Goal: Information Seeking & Learning: Learn about a topic

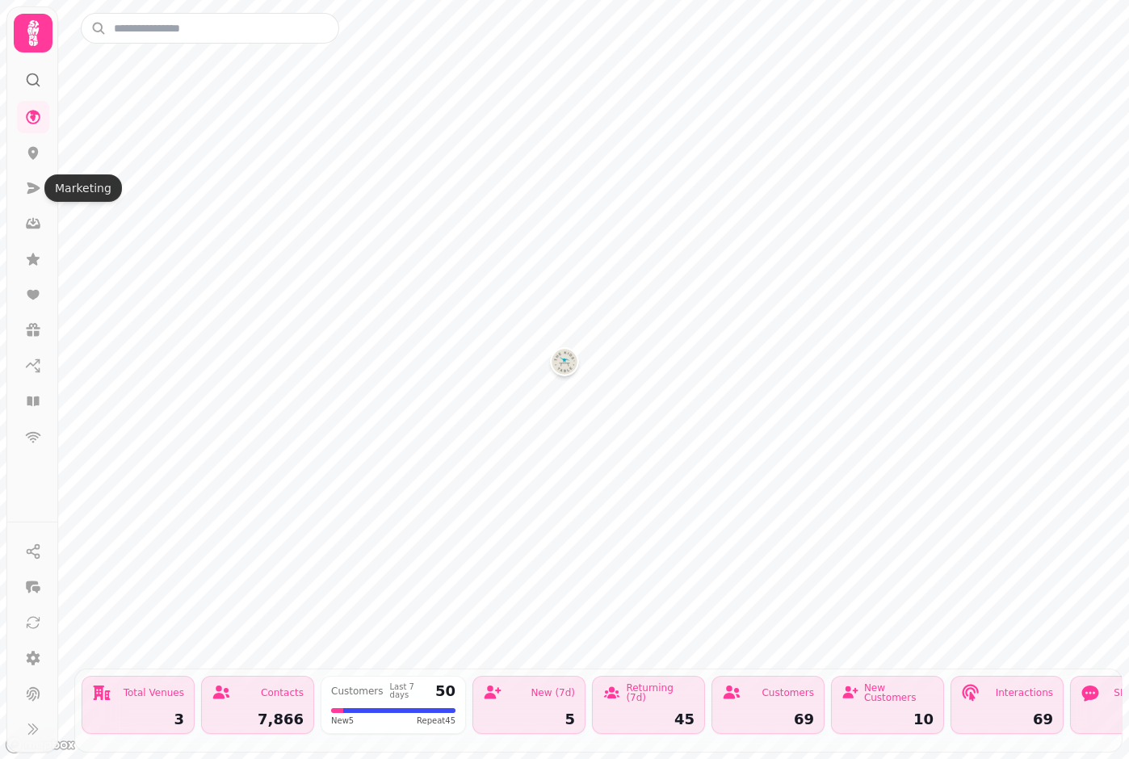
click at [29, 183] on icon at bounding box center [33, 187] width 13 height 11
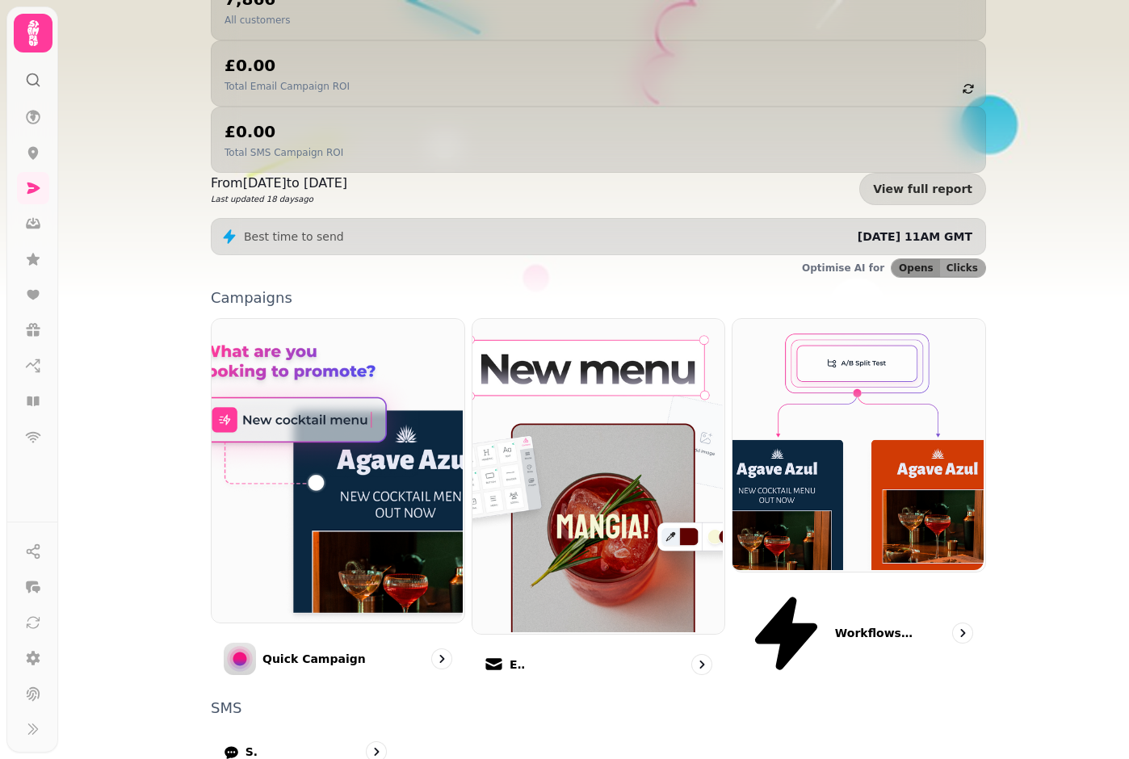
scroll to position [249, 0]
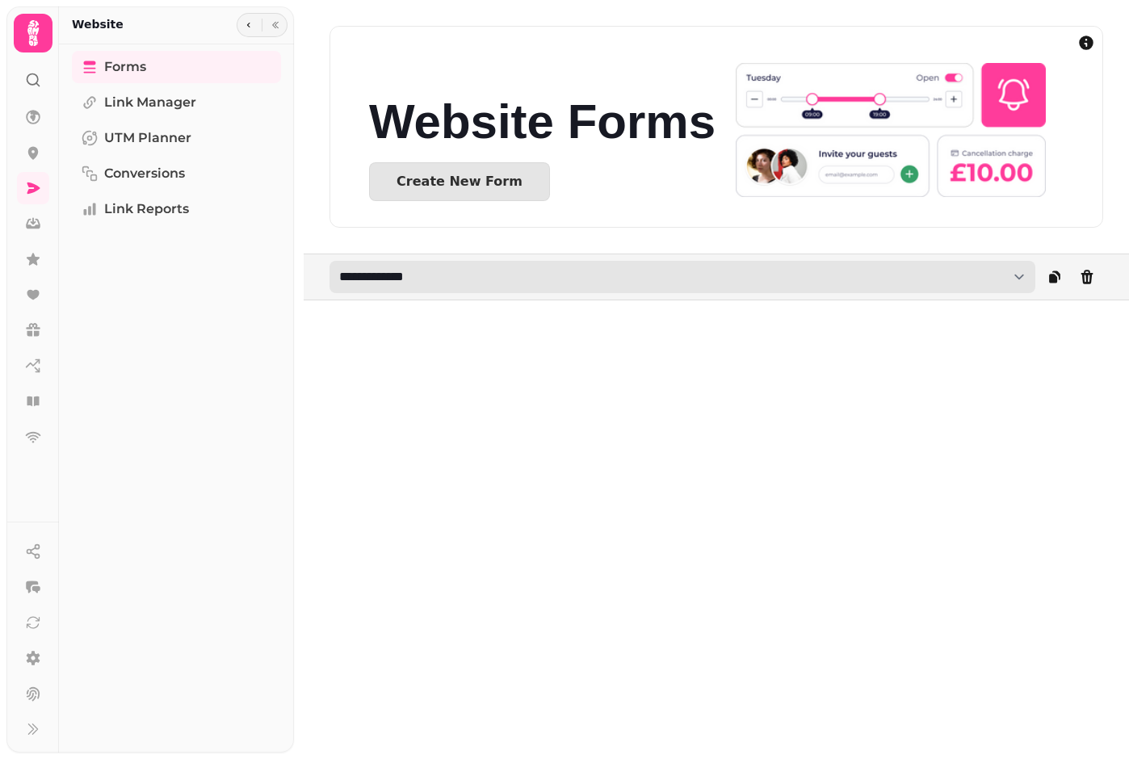
click at [1019, 275] on select "**********" at bounding box center [682, 277] width 706 height 32
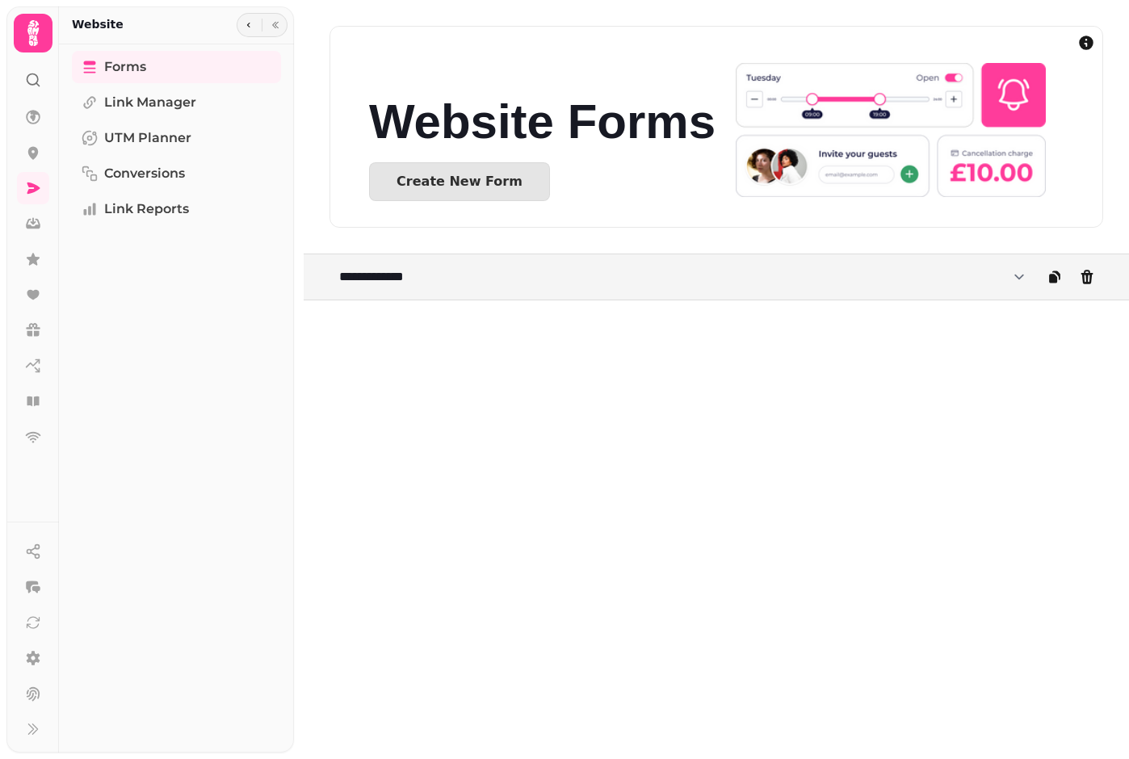
click at [493, 485] on div "**********" at bounding box center [711, 379] width 835 height 759
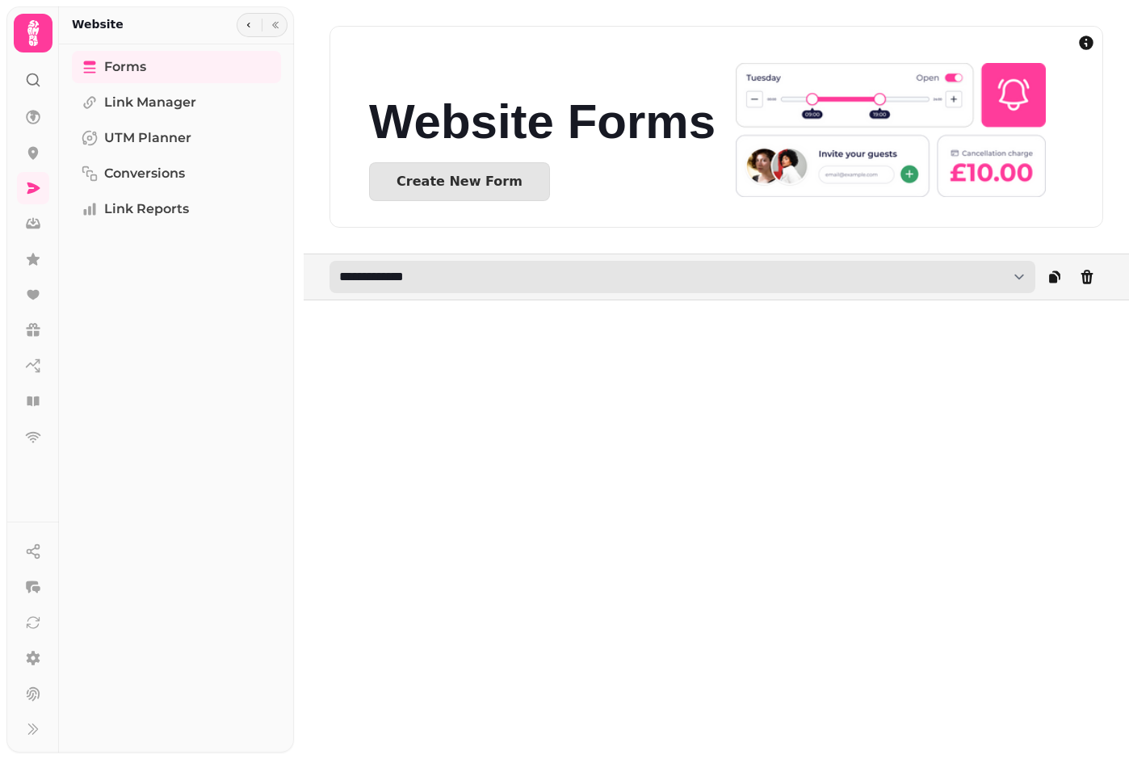
click at [1020, 278] on select "**********" at bounding box center [682, 277] width 706 height 32
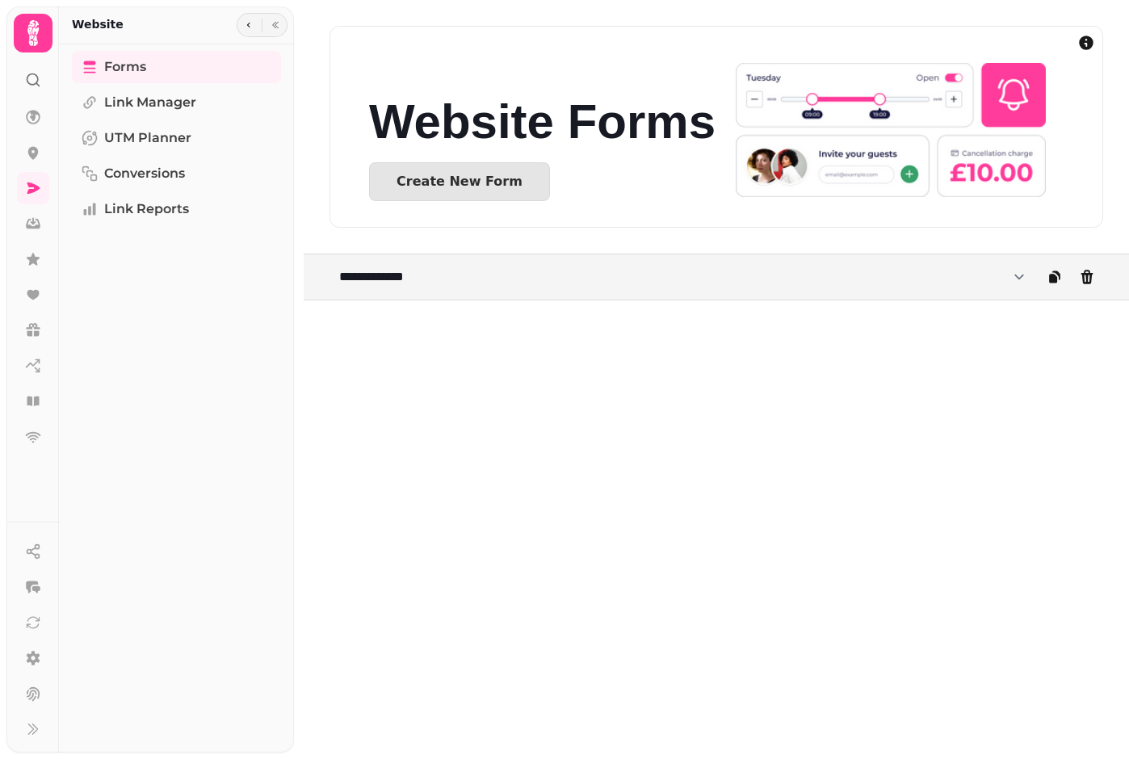
click at [287, 218] on div "Forms Link Manager UTM Planner Conversions Link Reports" at bounding box center [176, 398] width 235 height 695
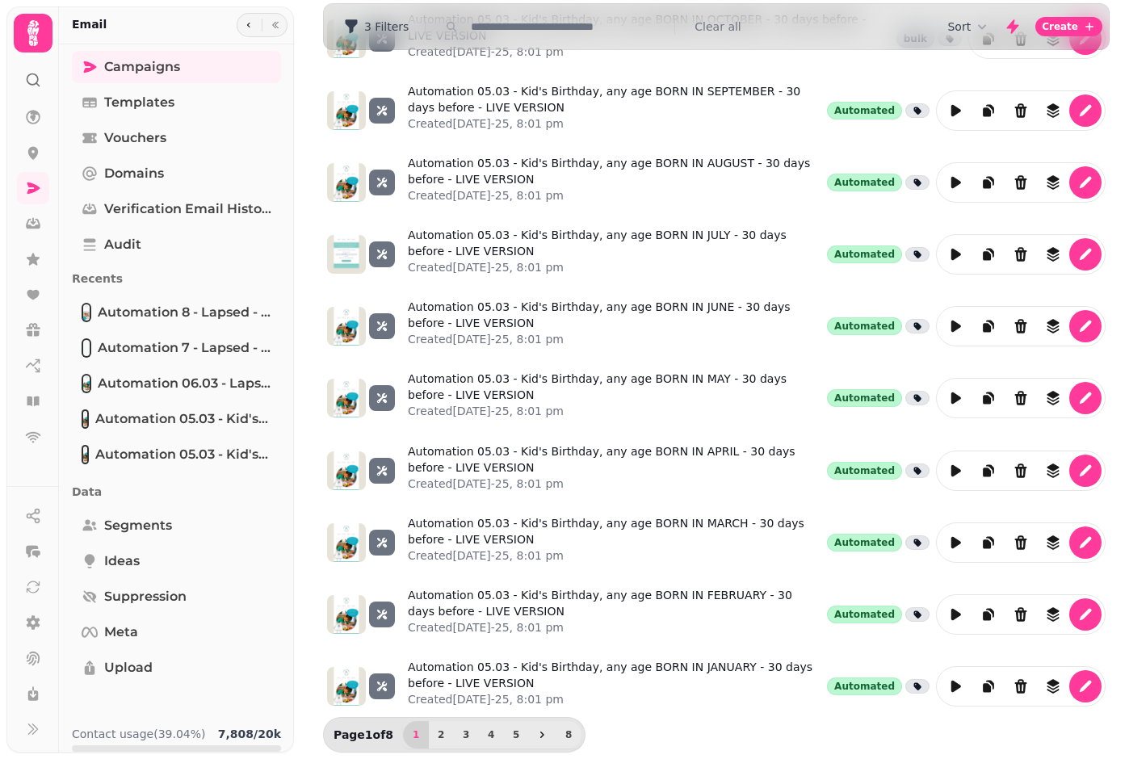
scroll to position [412, 0]
click at [565, 735] on span "8" at bounding box center [568, 735] width 13 height 10
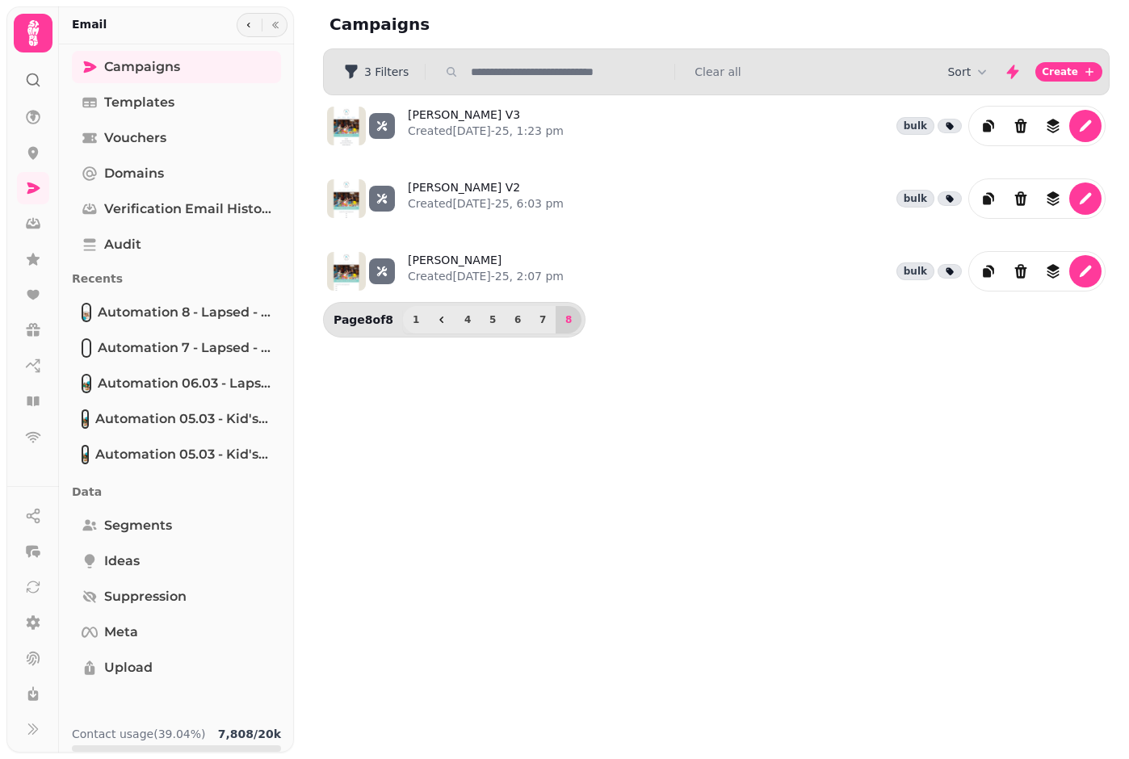
click at [541, 323] on span "7" at bounding box center [542, 320] width 13 height 10
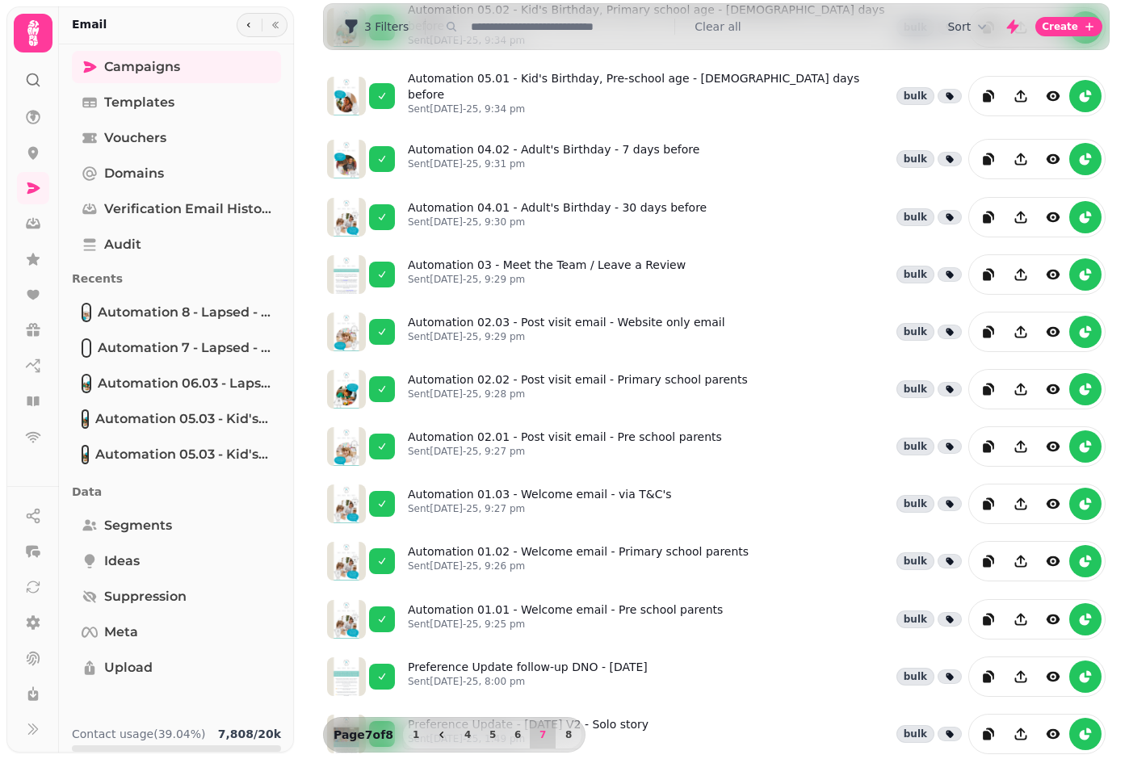
scroll to position [237, 0]
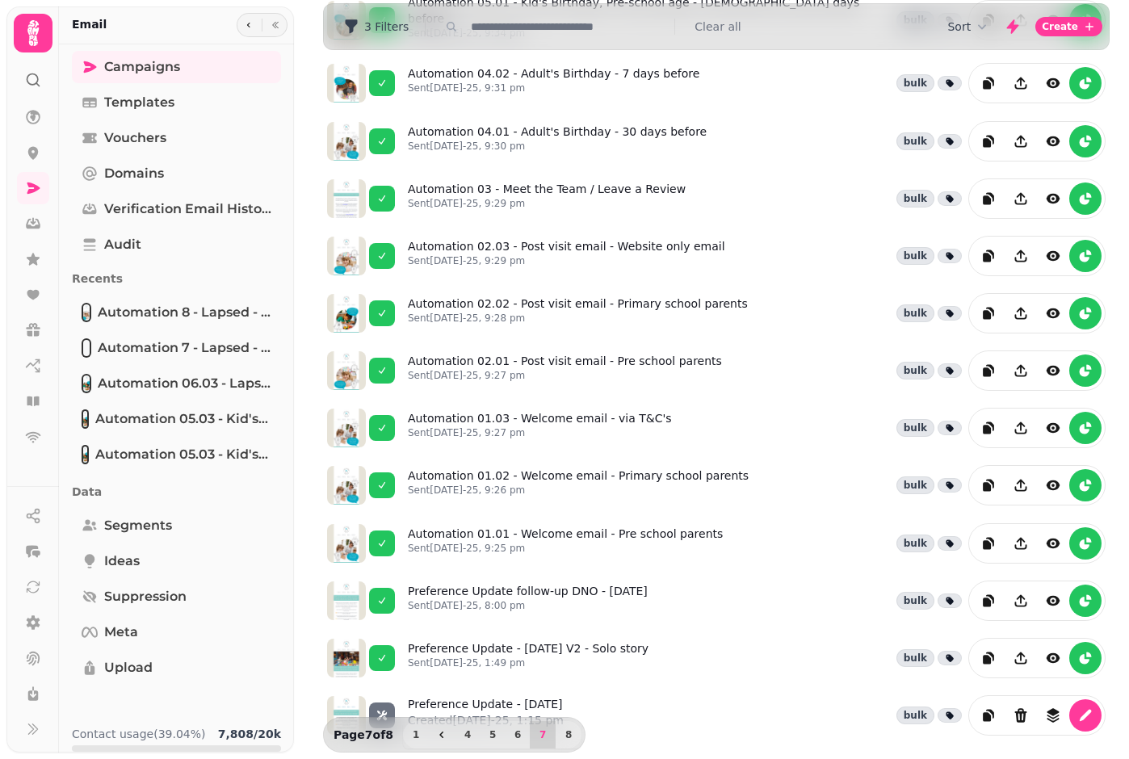
click at [511, 734] on span "6" at bounding box center [517, 735] width 13 height 10
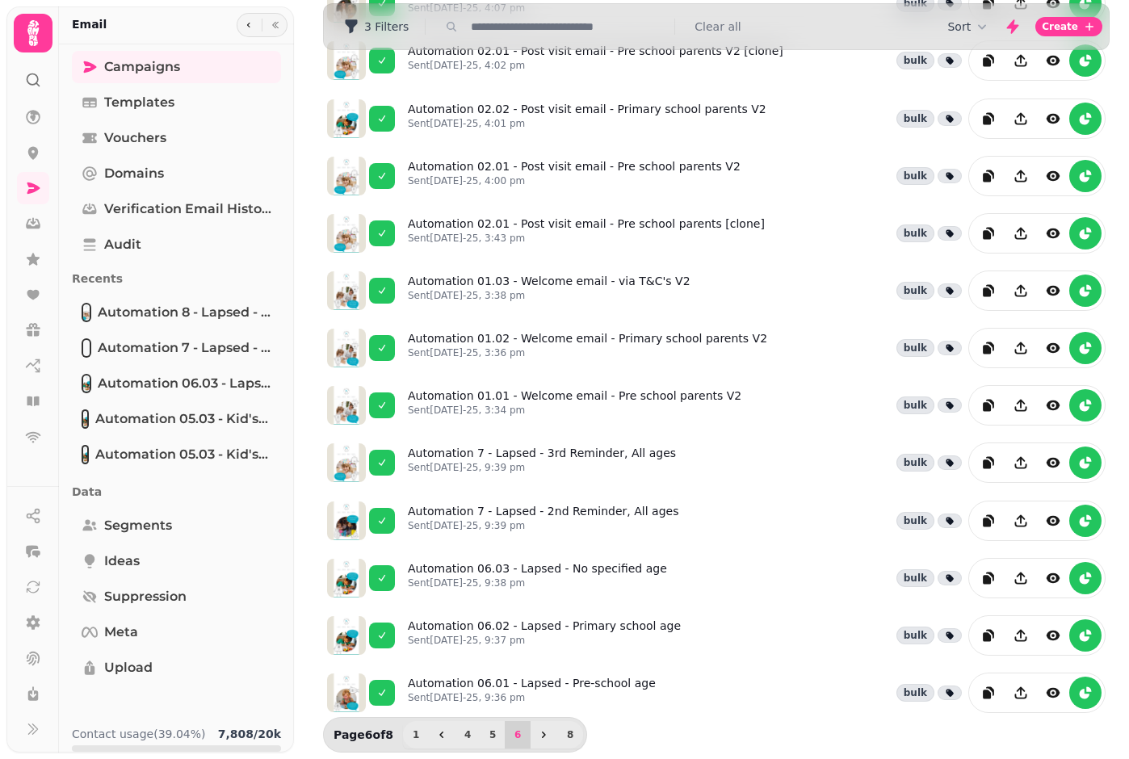
click at [560, 284] on link "Automation 01.03 - Welcome email - via T&C's V2 Sent [DATE]-25, 3:38 pm" at bounding box center [549, 291] width 283 height 36
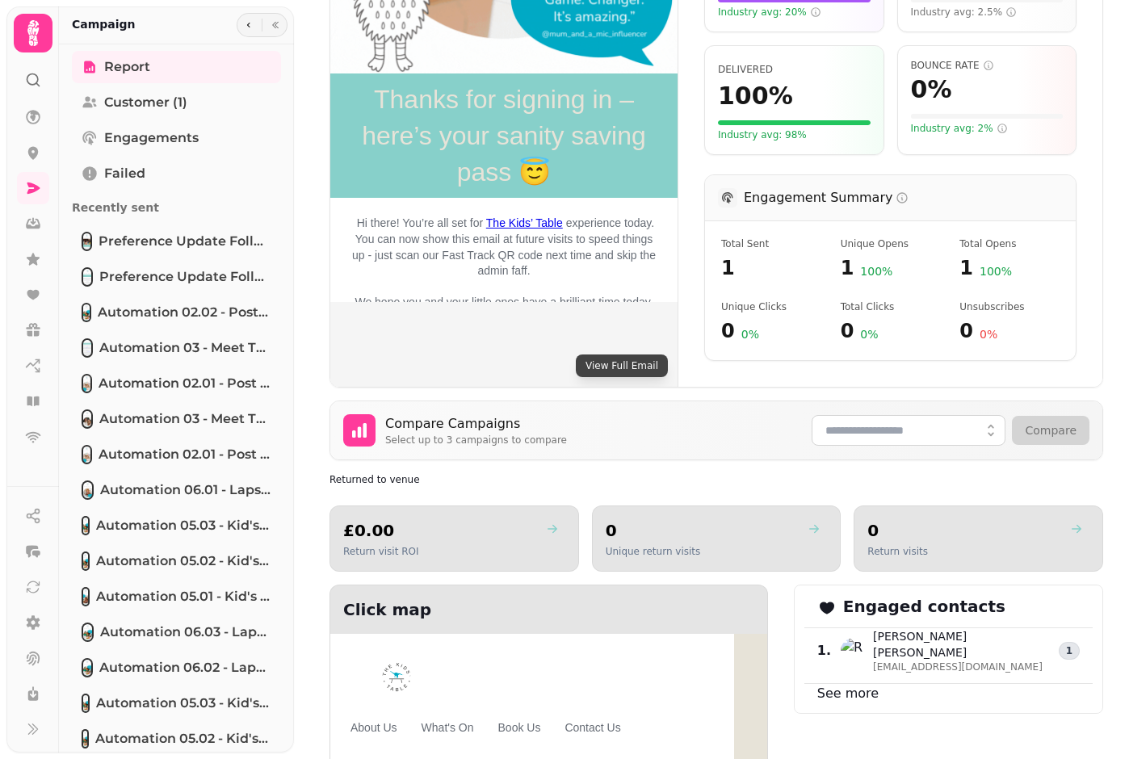
scroll to position [484, 0]
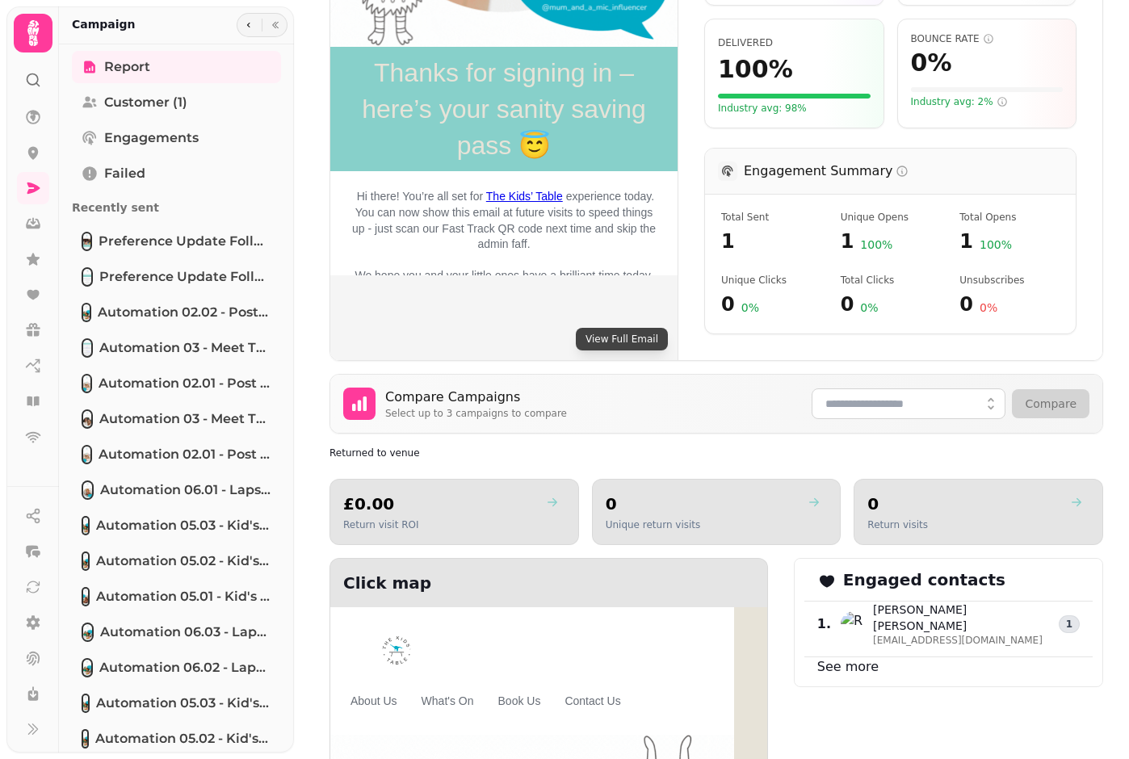
click at [614, 328] on button "View Full Email" at bounding box center [622, 339] width 92 height 23
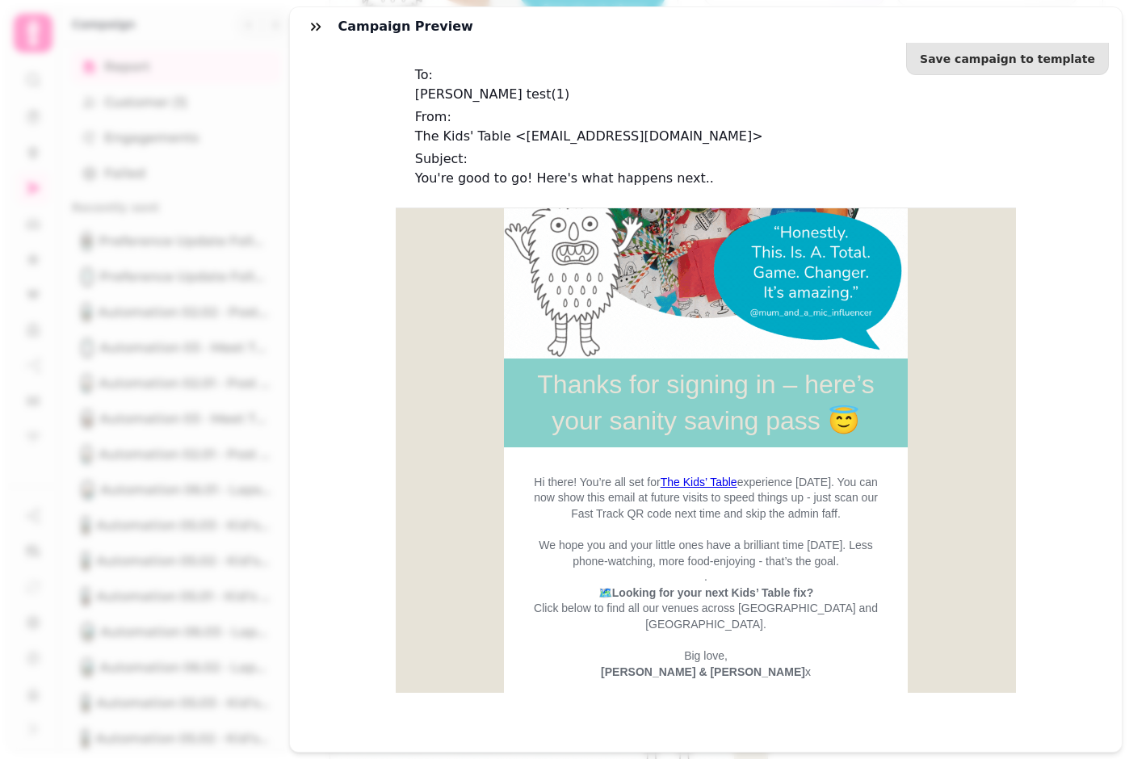
scroll to position [583, 0]
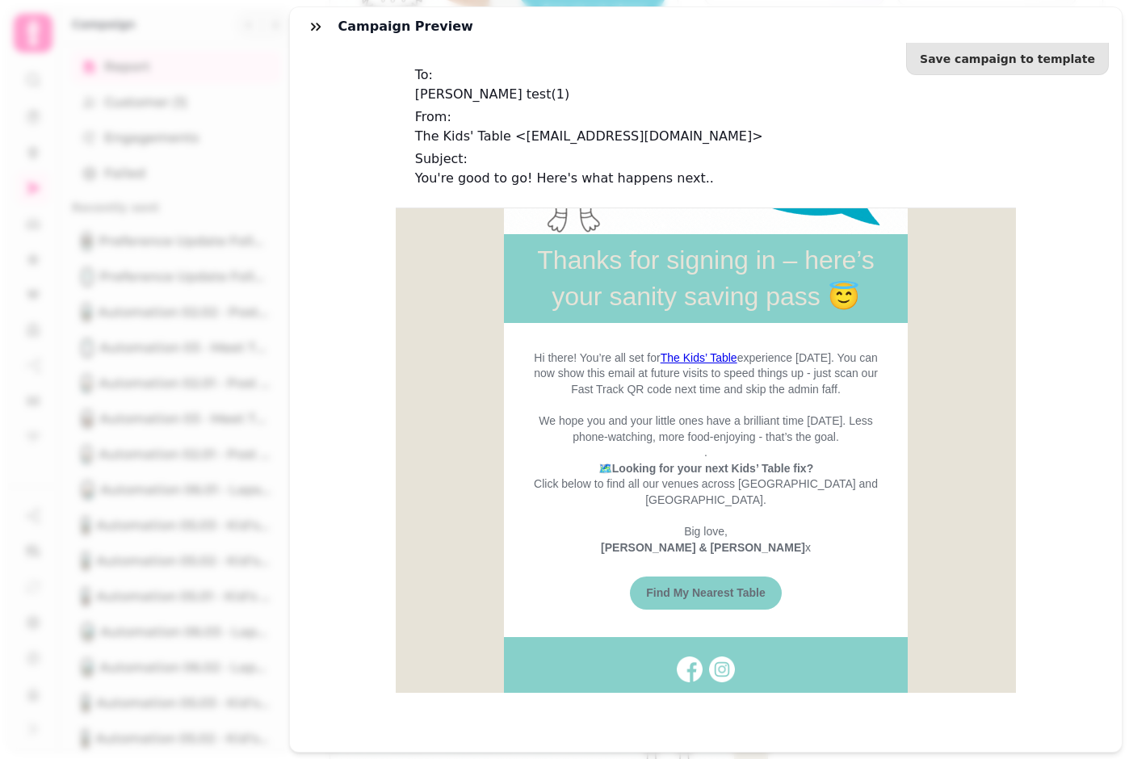
click at [791, 353] on p "Hi there! You’re all set for The Kids’ Table experience [DATE]. You can now sho…" at bounding box center [704, 374] width 349 height 48
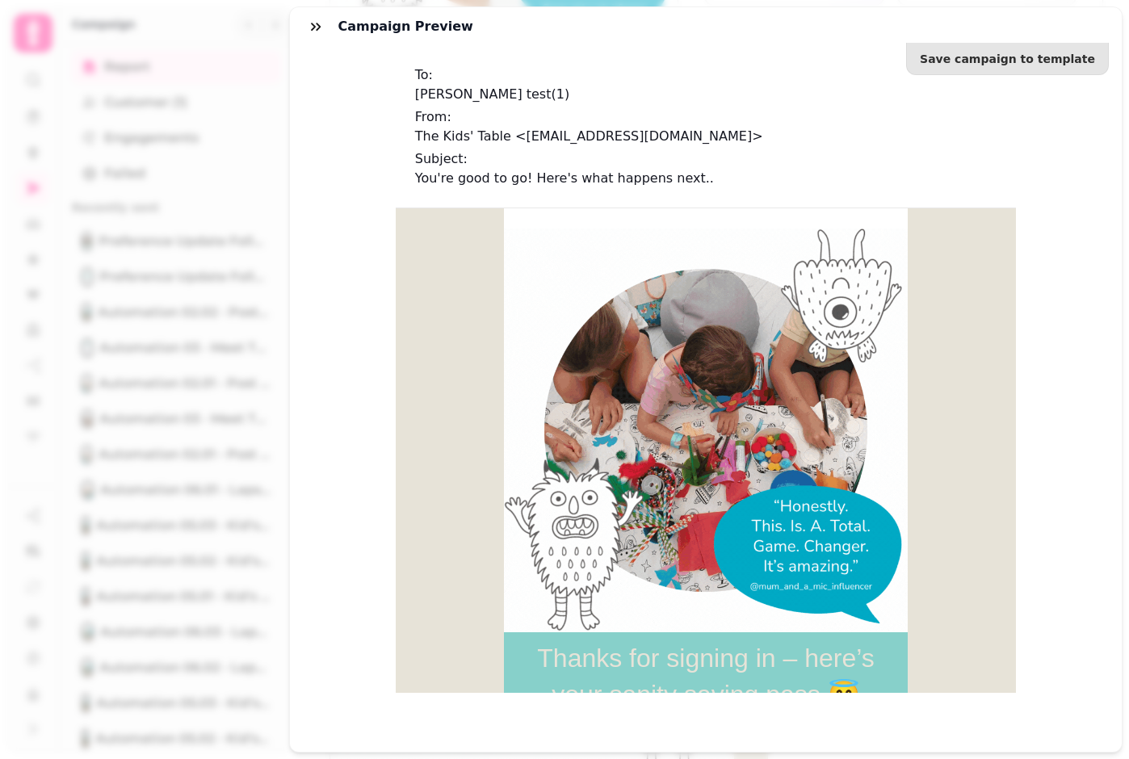
scroll to position [179, 0]
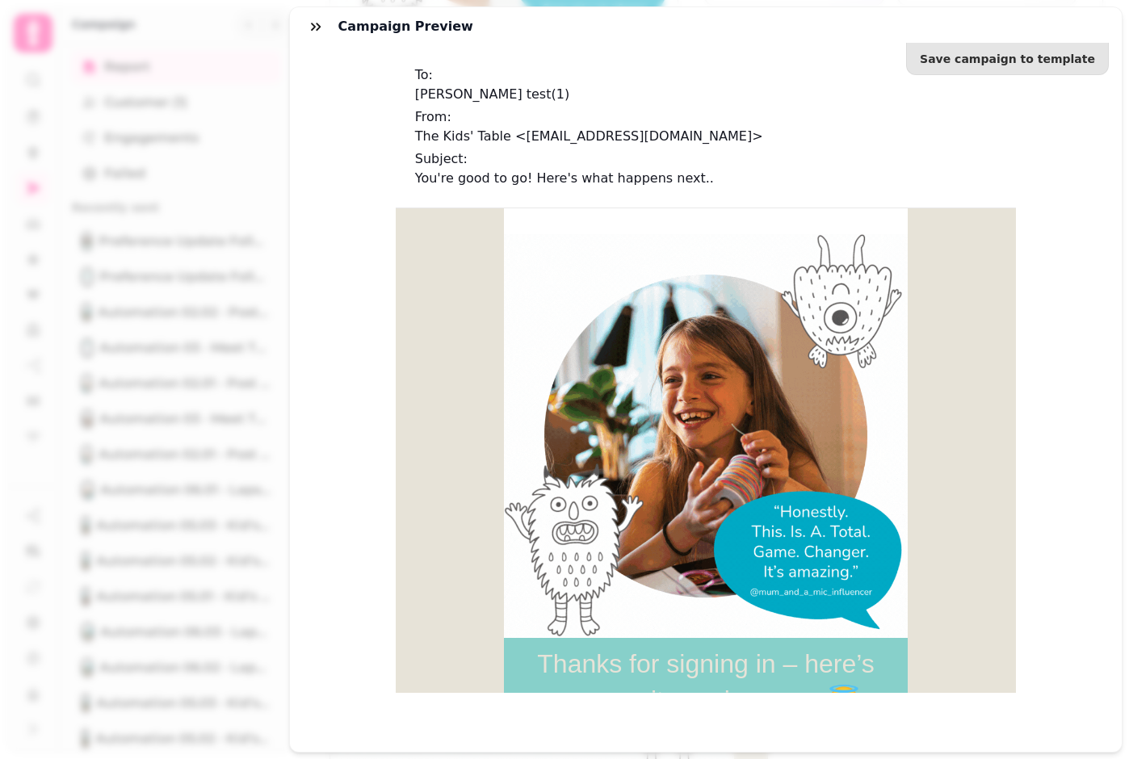
click at [335, 201] on div "Save campaign to template To: [PERSON_NAME] test ( 1 ) From: The Kids' Table <[…" at bounding box center [706, 399] width 832 height 706
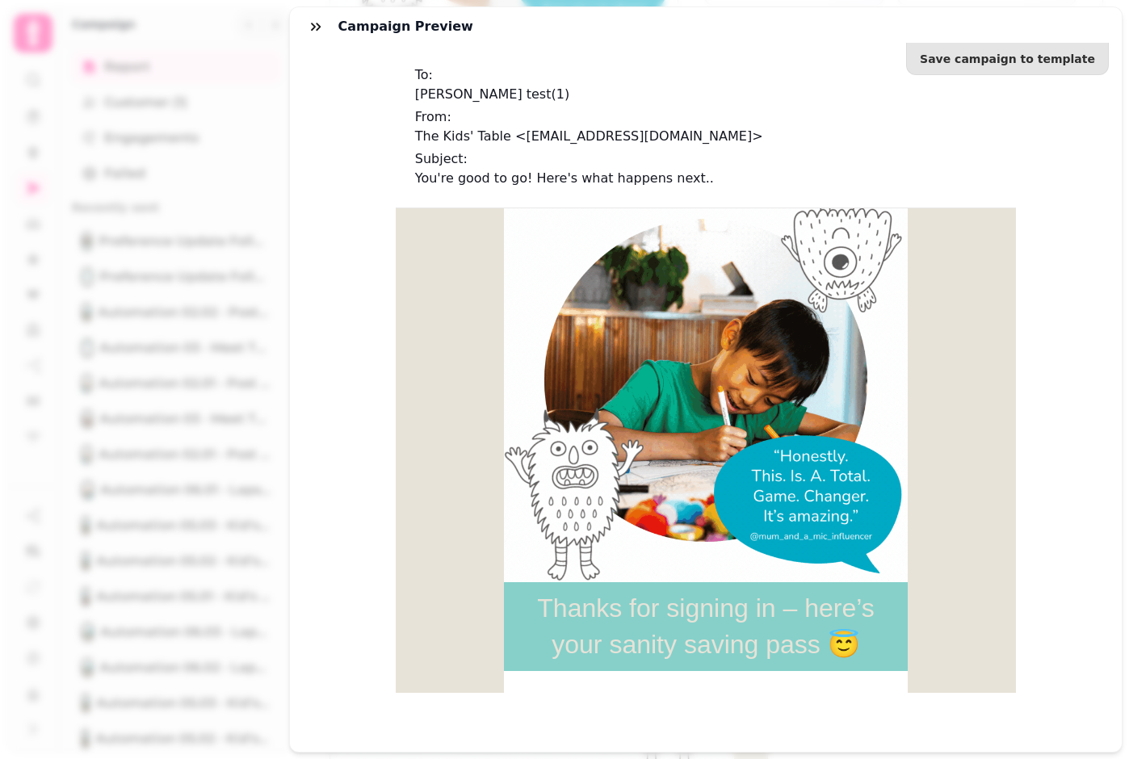
scroll to position [341, 0]
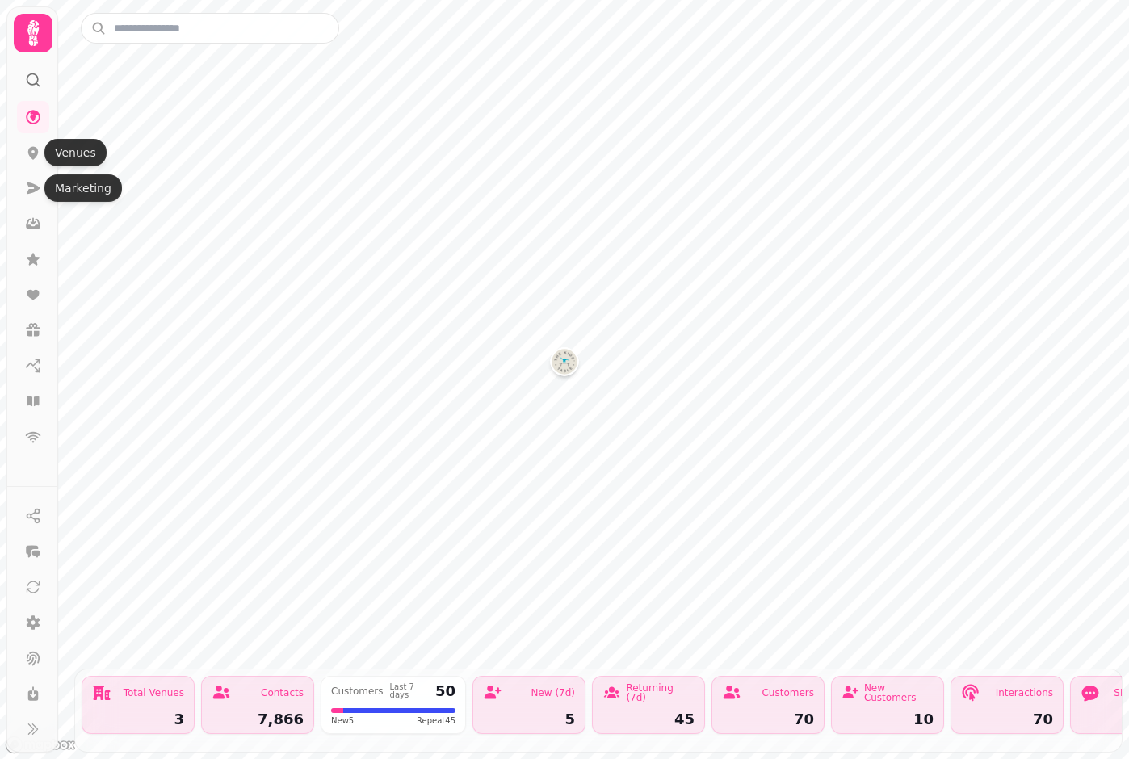
click at [39, 187] on icon at bounding box center [33, 188] width 16 height 16
